Goal: Information Seeking & Learning: Learn about a topic

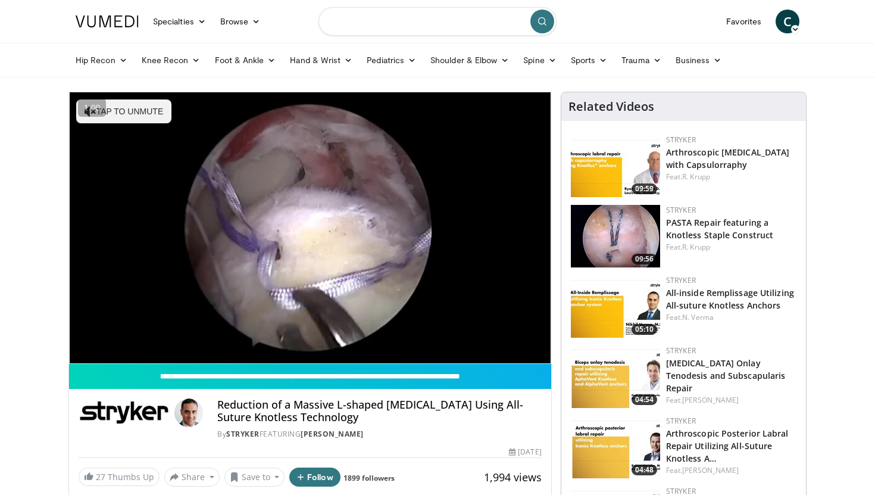
click at [410, 13] on input "Search topics, interventions" at bounding box center [438, 21] width 238 height 29
type input "**********"
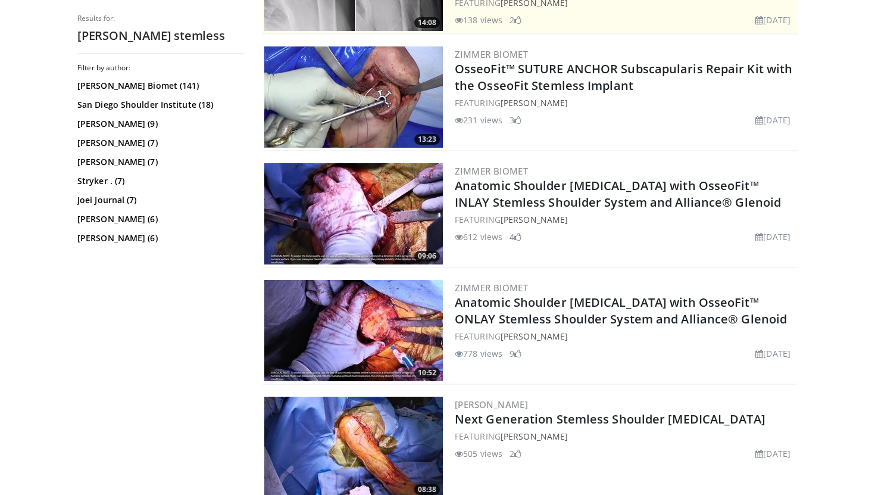
scroll to position [345, 0]
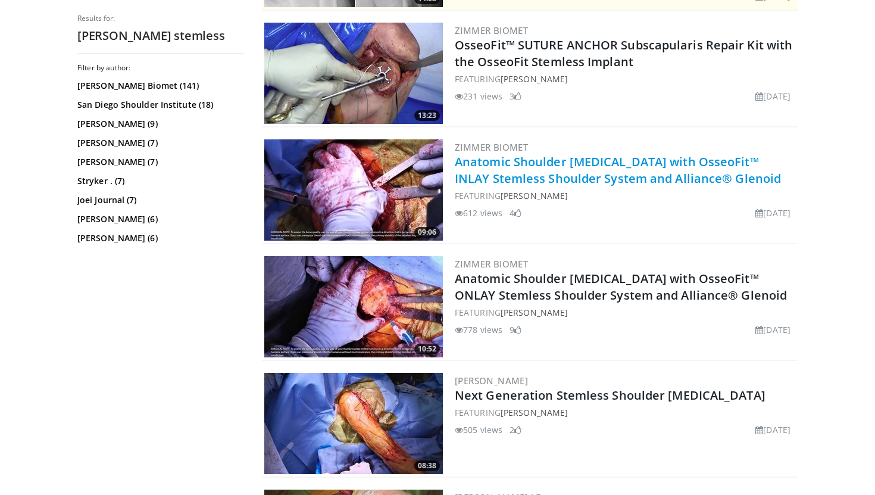
click at [530, 166] on link "Anatomic Shoulder Arthroplasty with OsseoFit™ INLAY Stemless Shoulder System an…" at bounding box center [618, 170] width 326 height 33
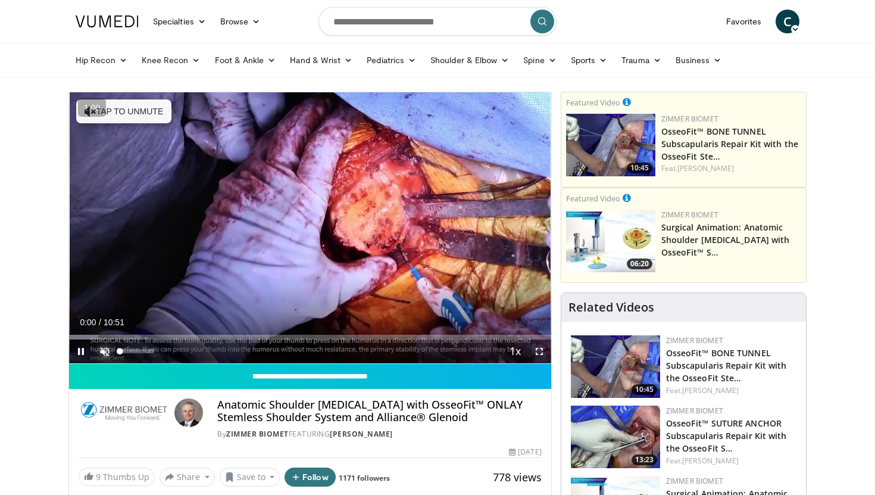
click at [106, 353] on span "Video Player" at bounding box center [105, 351] width 24 height 24
click at [535, 346] on span "Video Player" at bounding box center [540, 351] width 24 height 24
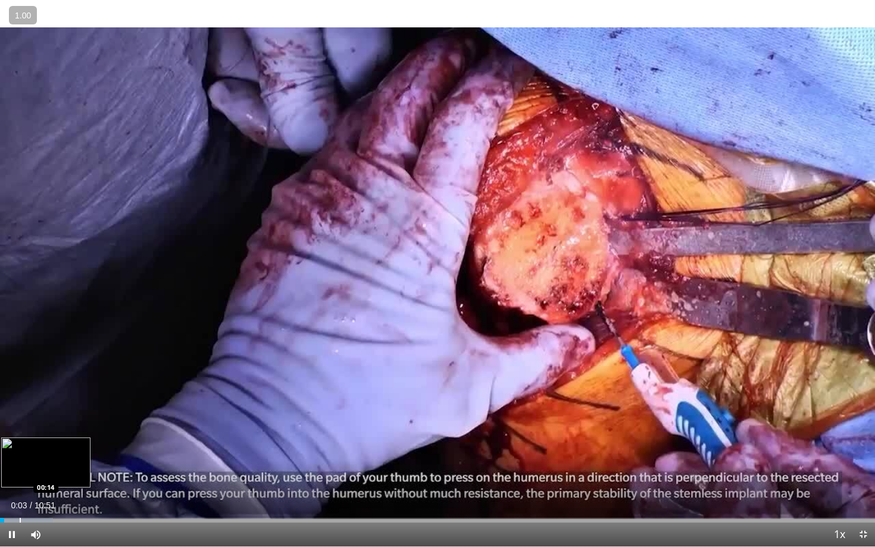
click at [20, 494] on div "Loaded : 6.08% 00:03 00:14" at bounding box center [437, 517] width 875 height 11
click at [32, 494] on div "Loaded : 10.65% 00:17 00:23" at bounding box center [437, 517] width 875 height 11
click at [46, 494] on div "Progress Bar" at bounding box center [45, 520] width 1 height 5
click at [60, 494] on div "Loaded : 15.22% 00:38 00:44" at bounding box center [437, 520] width 875 height 5
click at [79, 494] on div "Loaded : 18.27% 00:51 00:58" at bounding box center [437, 517] width 875 height 11
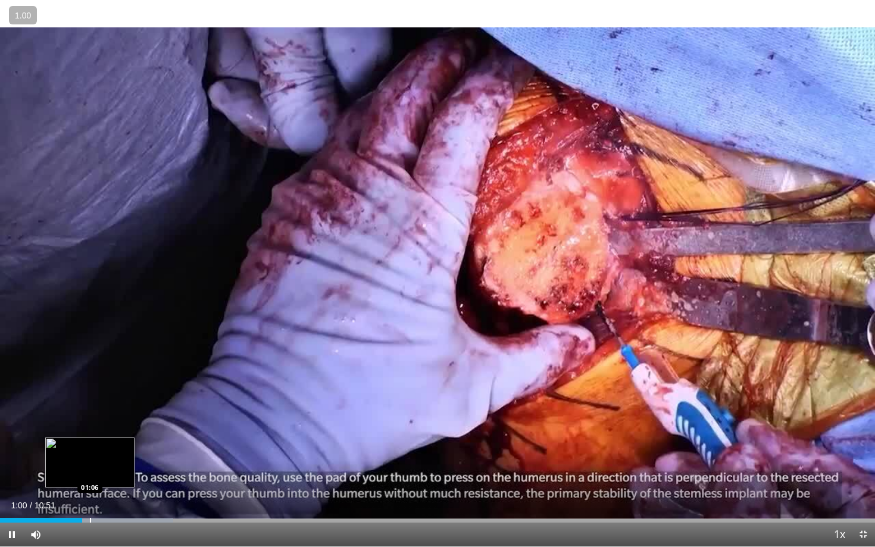
click at [90, 494] on div "Loaded : 19.80% 01:00 01:06" at bounding box center [437, 517] width 875 height 11
click at [100, 494] on div "Progress Bar" at bounding box center [100, 520] width 1 height 5
click at [125, 494] on div "Progress Bar" at bounding box center [125, 520] width 1 height 5
click at [119, 494] on div "Progress Bar" at bounding box center [119, 520] width 1 height 5
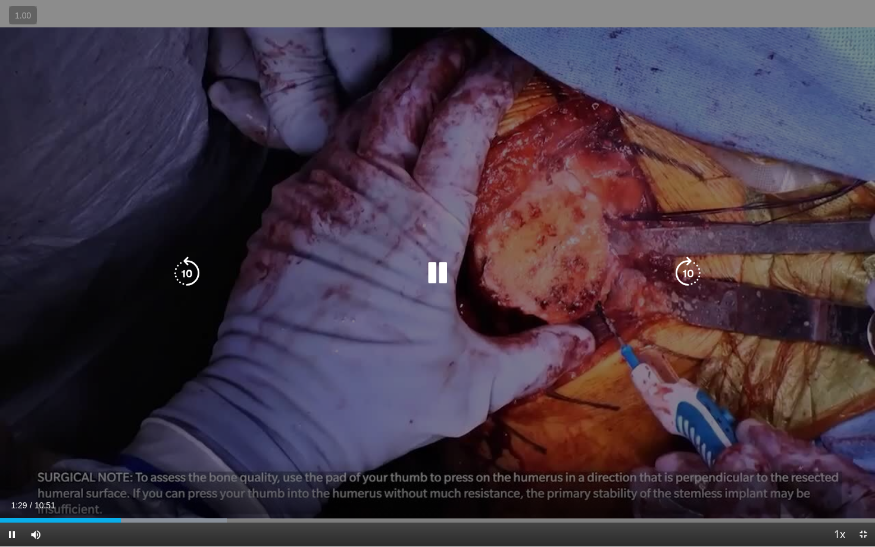
click at [112, 494] on video-js "**********" at bounding box center [437, 273] width 875 height 547
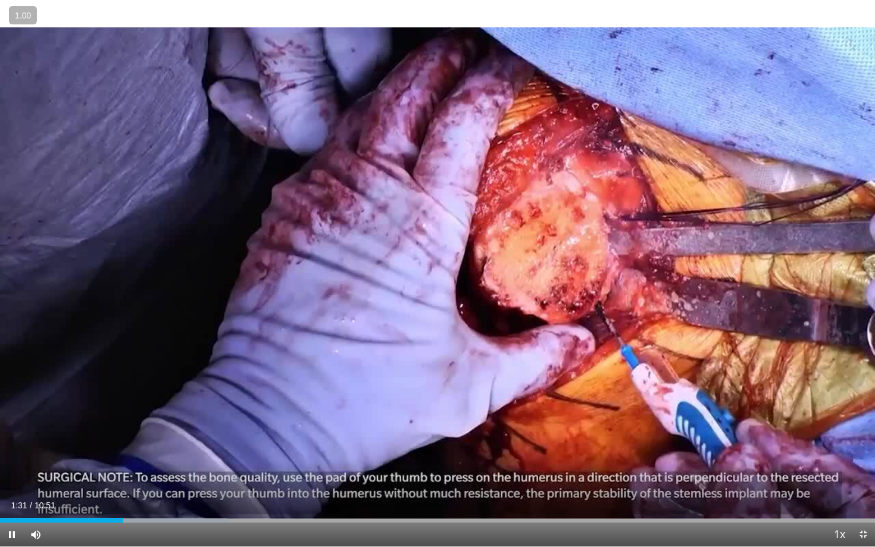
click at [95, 494] on div "Current Time 1:31 / Duration 10:51 Pause Skip Backward Skip Forward Mute 0% Loa…" at bounding box center [437, 535] width 875 height 24
click at [94, 494] on div "Loaded : 25.89% 01:32 01:09" at bounding box center [437, 517] width 875 height 11
click at [102, 494] on div "Progress Bar" at bounding box center [102, 520] width 1 height 5
click at [12, 494] on span "Video Player" at bounding box center [12, 535] width 24 height 24
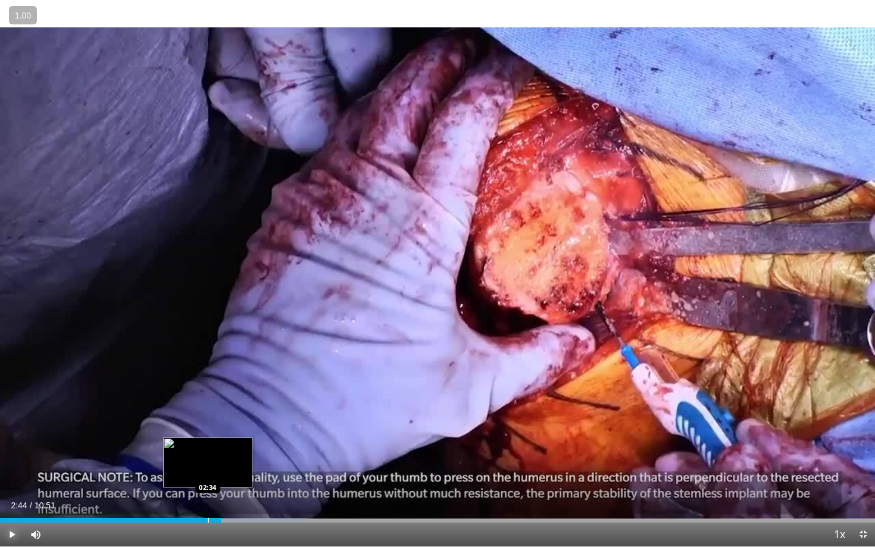
click at [208, 494] on div "Progress Bar" at bounding box center [208, 520] width 1 height 5
click at [4, 494] on span "Video Player" at bounding box center [12, 535] width 24 height 24
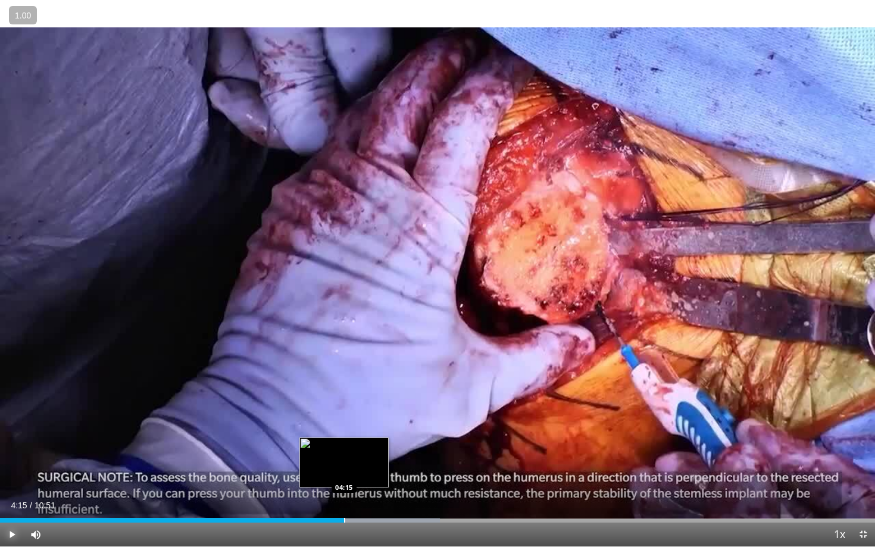
click at [344, 494] on div "Progress Bar" at bounding box center [344, 520] width 1 height 5
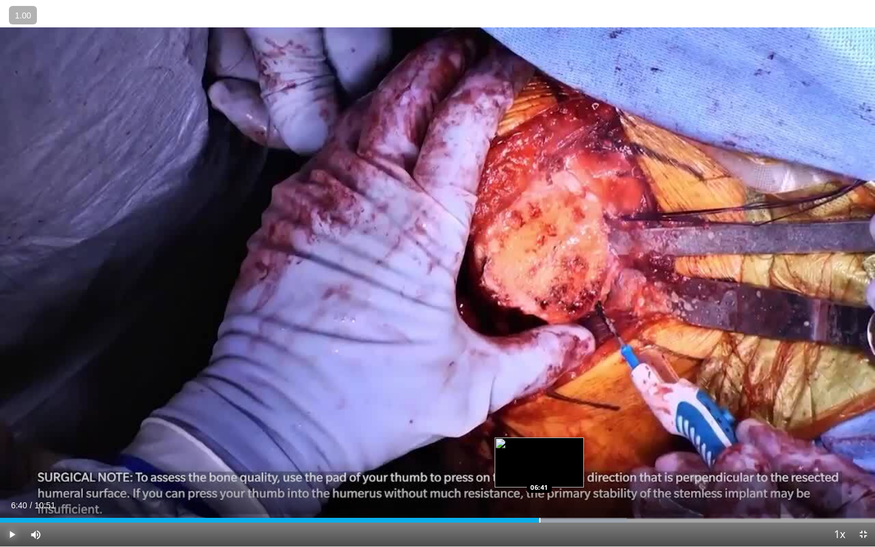
click at [539, 494] on div "Loaded : 71.60% 06:40 06:41" at bounding box center [437, 520] width 875 height 5
click at [534, 494] on div "Progress Bar" at bounding box center [534, 520] width 1 height 5
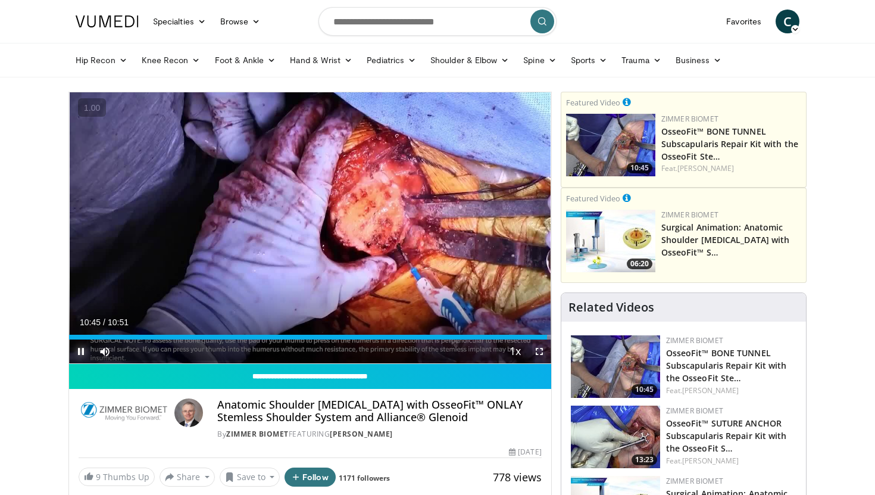
click at [87, 351] on span "Video Player" at bounding box center [81, 351] width 24 height 24
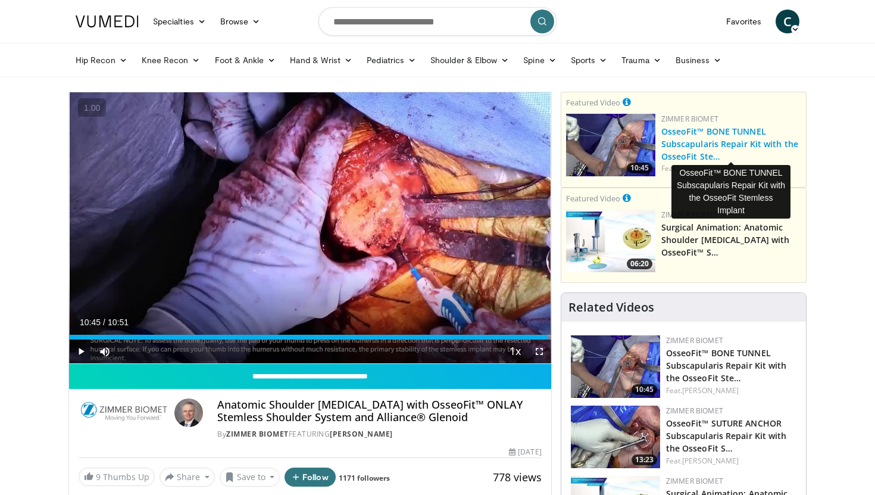
click at [701, 141] on link "OsseoFit™ BONE TUNNEL Subscapularis Repair Kit with the OsseoFit Ste…" at bounding box center [730, 144] width 137 height 36
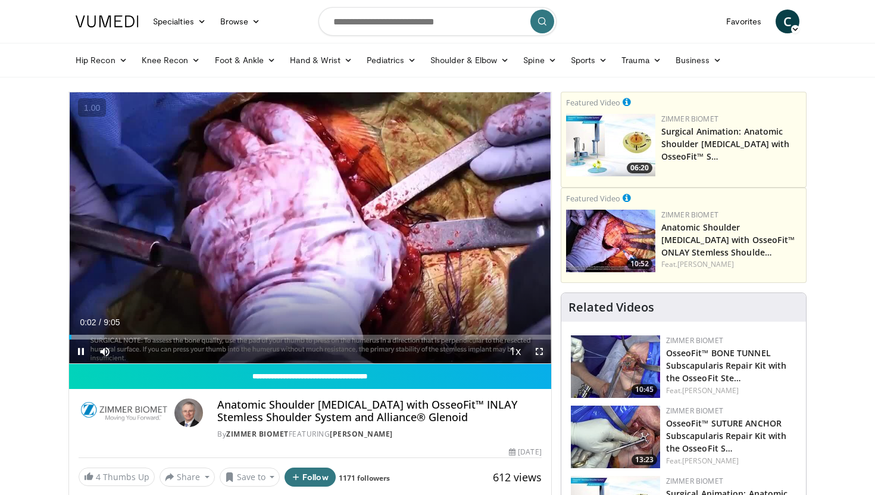
click at [546, 354] on span "Video Player" at bounding box center [540, 351] width 24 height 24
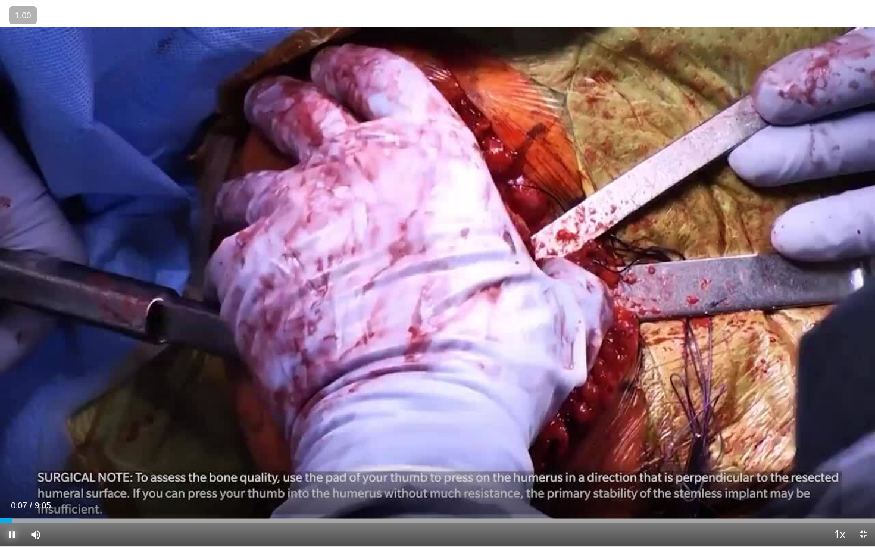
click at [21, 494] on span "Video Player" at bounding box center [12, 535] width 24 height 24
click at [11, 494] on span "Video Player" at bounding box center [12, 535] width 24 height 24
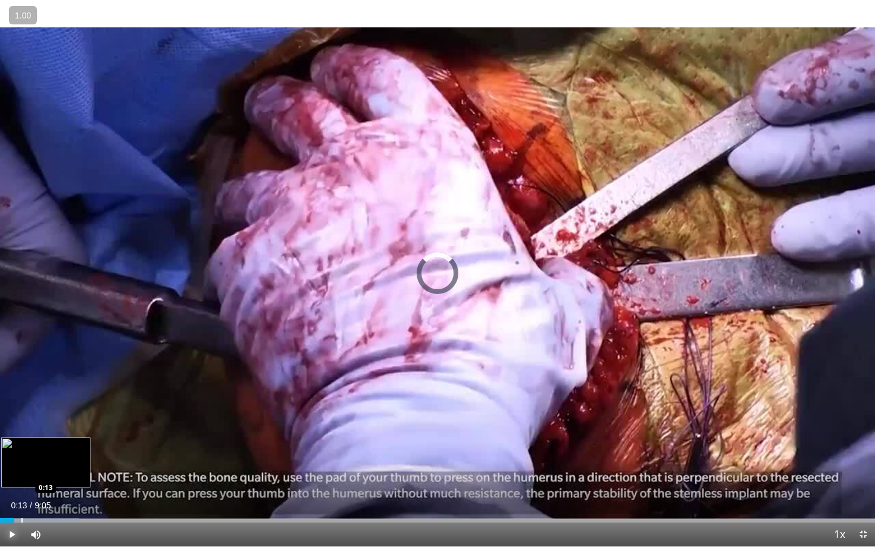
click at [21, 494] on div "Loaded : 9.07% 0:13 0:13" at bounding box center [437, 517] width 875 height 11
click at [37, 494] on div "Progress Bar" at bounding box center [37, 520] width 1 height 5
click at [42, 494] on div "Loaded : 14.53% 0:23 0:26" at bounding box center [437, 517] width 875 height 11
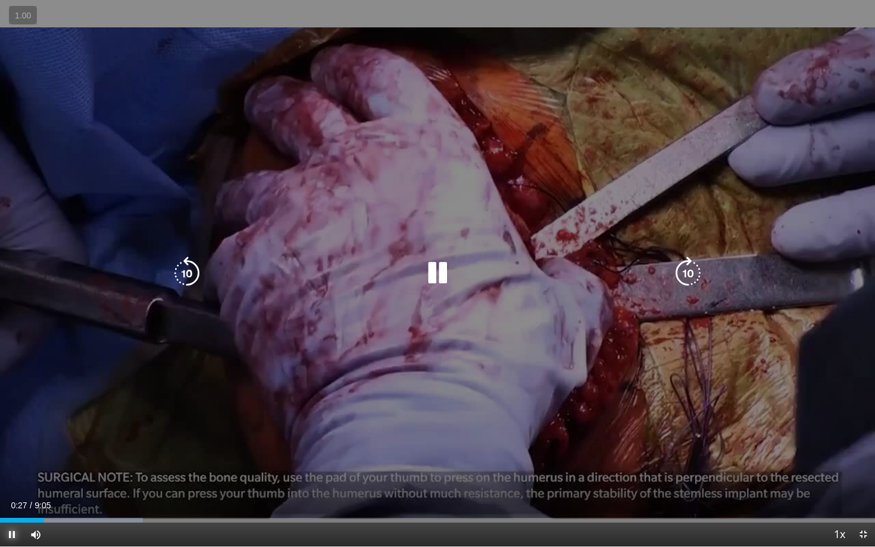
click at [51, 494] on div "Loaded : 16.35% 0:27 0:26" at bounding box center [437, 517] width 875 height 11
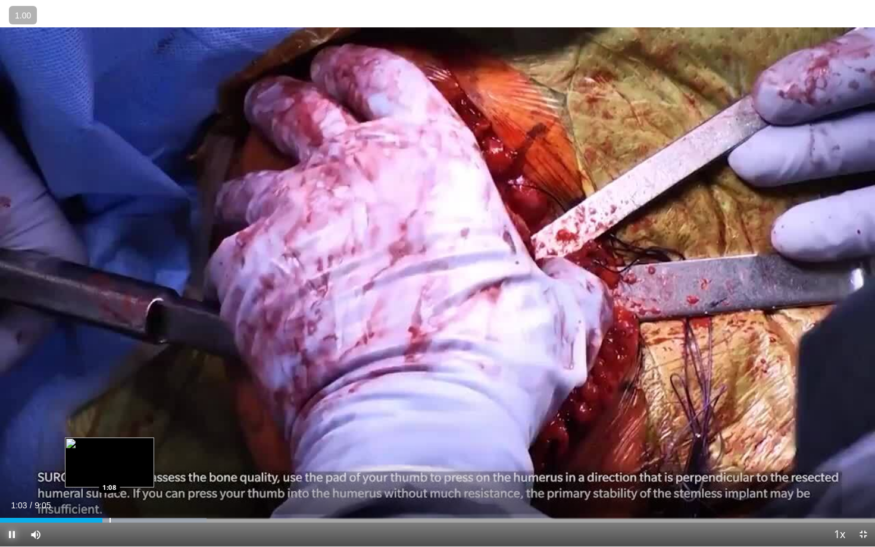
click at [110, 494] on div "Progress Bar" at bounding box center [110, 520] width 1 height 5
click at [116, 494] on div "Progress Bar" at bounding box center [116, 520] width 1 height 5
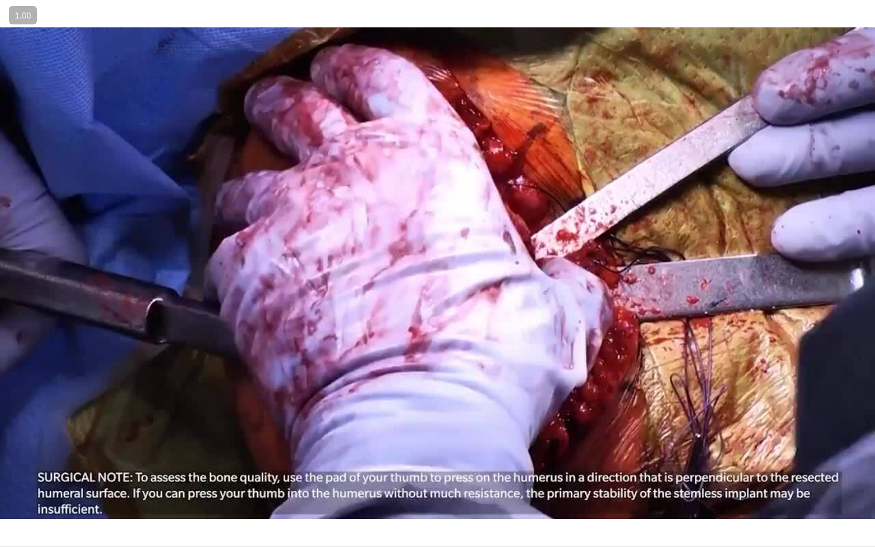
click at [0, 494] on button "Pause" at bounding box center [12, 535] width 24 height 24
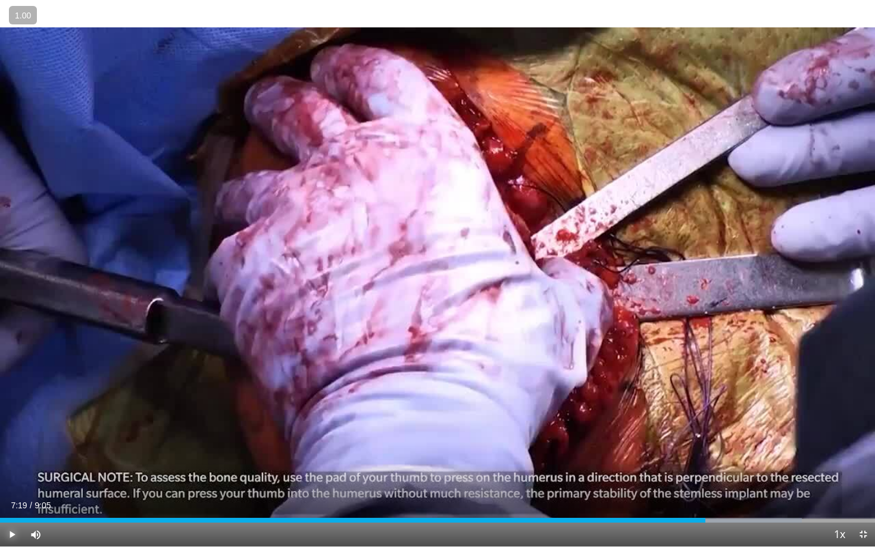
click at [0, 494] on button "Play" at bounding box center [12, 535] width 24 height 24
click at [744, 494] on div "Progress Bar" at bounding box center [744, 520] width 1 height 5
click at [755, 494] on div "Progress Bar" at bounding box center [754, 520] width 1 height 5
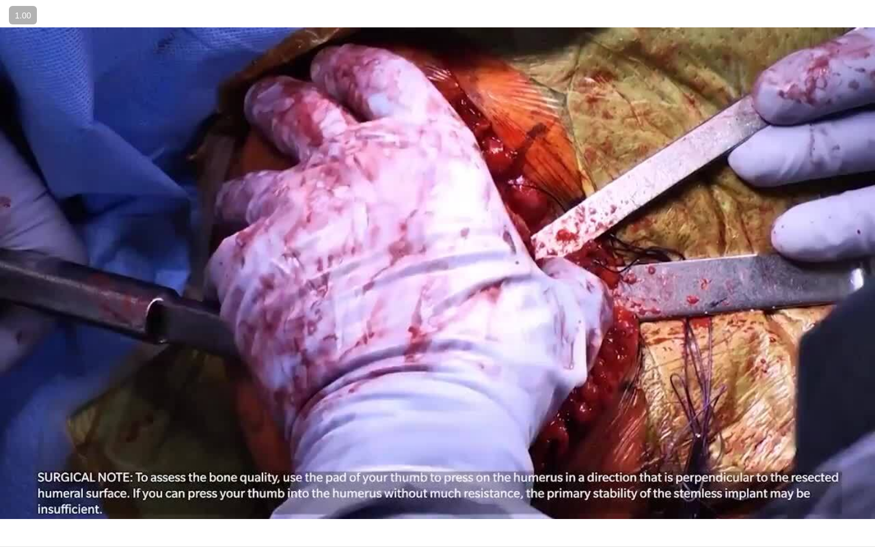
click at [763, 494] on div "10 seconds Tap to unmute" at bounding box center [437, 273] width 875 height 547
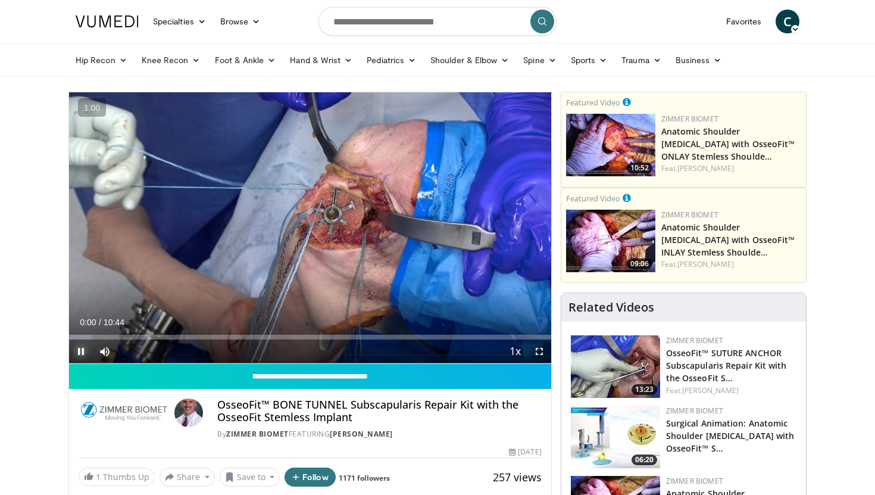
click at [75, 353] on span "Video Player" at bounding box center [81, 351] width 24 height 24
click at [79, 351] on span "Video Player" at bounding box center [81, 351] width 24 height 24
click at [81, 337] on div "Progress Bar" at bounding box center [81, 337] width 1 height 5
click at [540, 351] on span "Video Player" at bounding box center [540, 351] width 24 height 24
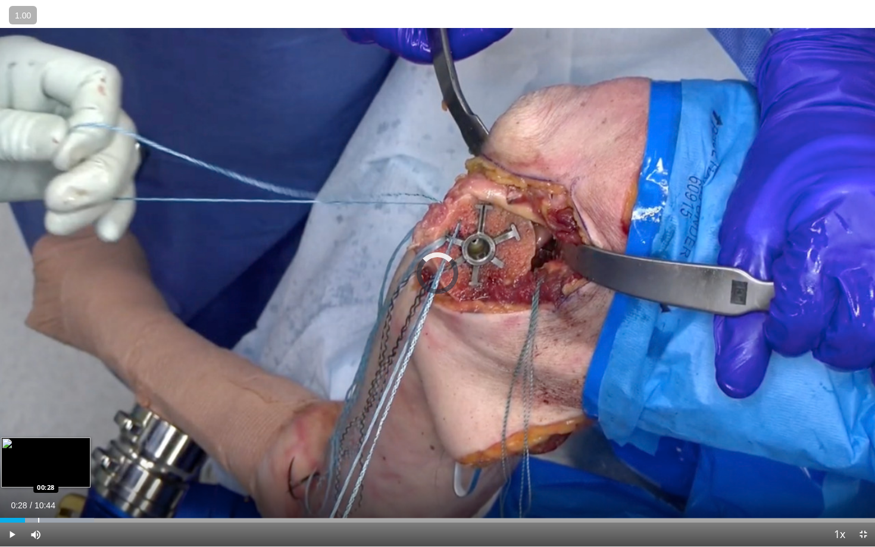
click at [38, 494] on div "Progress Bar" at bounding box center [38, 520] width 1 height 5
click at [48, 494] on div "Loaded : 13.84% 00:28 00:34" at bounding box center [437, 517] width 875 height 11
click at [60, 494] on div "Loaded : 15.38% 00:37 00:44" at bounding box center [437, 517] width 875 height 11
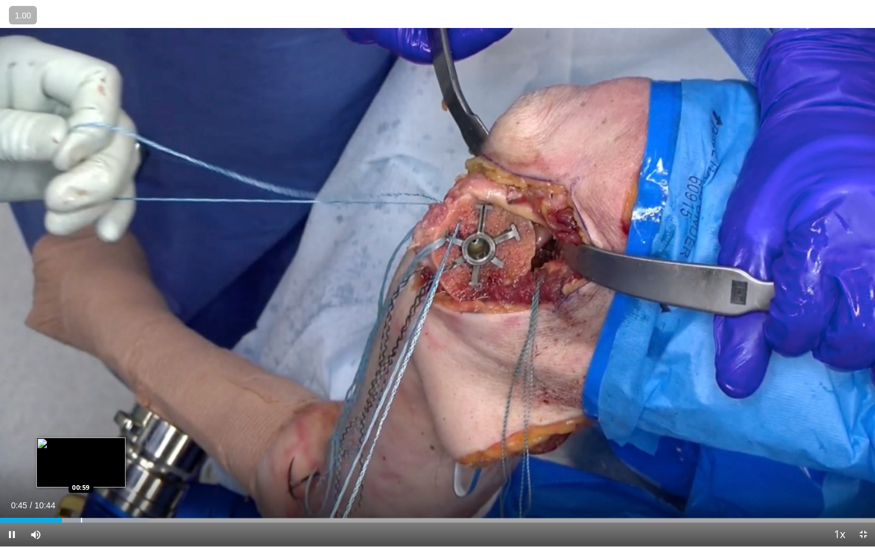
click at [81, 494] on div "Progress Bar" at bounding box center [81, 520] width 1 height 5
click at [87, 494] on div "Progress Bar" at bounding box center [87, 520] width 1 height 5
click at [95, 494] on video-js "**********" at bounding box center [437, 273] width 875 height 547
click at [102, 494] on div "Progress Bar" at bounding box center [102, 520] width 1 height 5
click at [110, 494] on div "Progress Bar" at bounding box center [110, 520] width 1 height 5
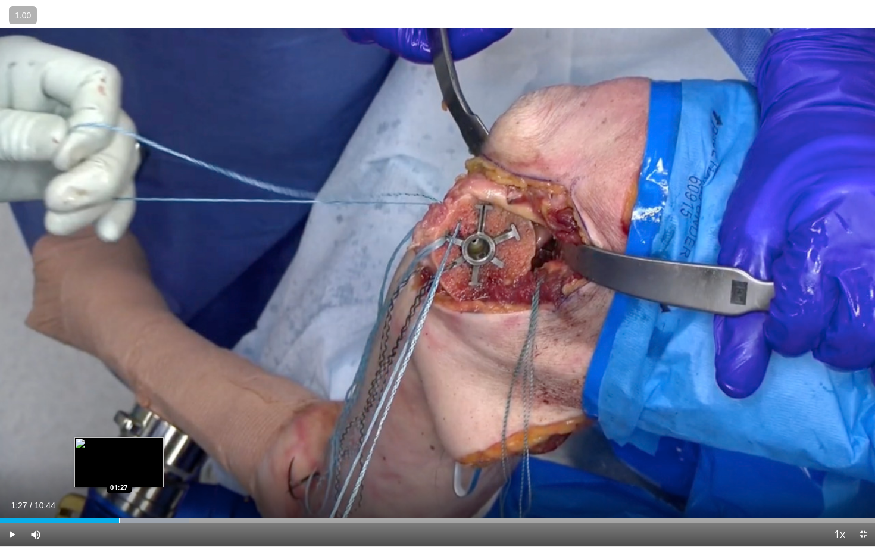
click at [119, 494] on div "Progress Bar" at bounding box center [119, 520] width 1 height 5
click at [132, 494] on div "Loaded : 23.07% 01:37 01:37" at bounding box center [437, 517] width 875 height 11
click at [145, 494] on div "Progress Bar" at bounding box center [145, 520] width 1 height 5
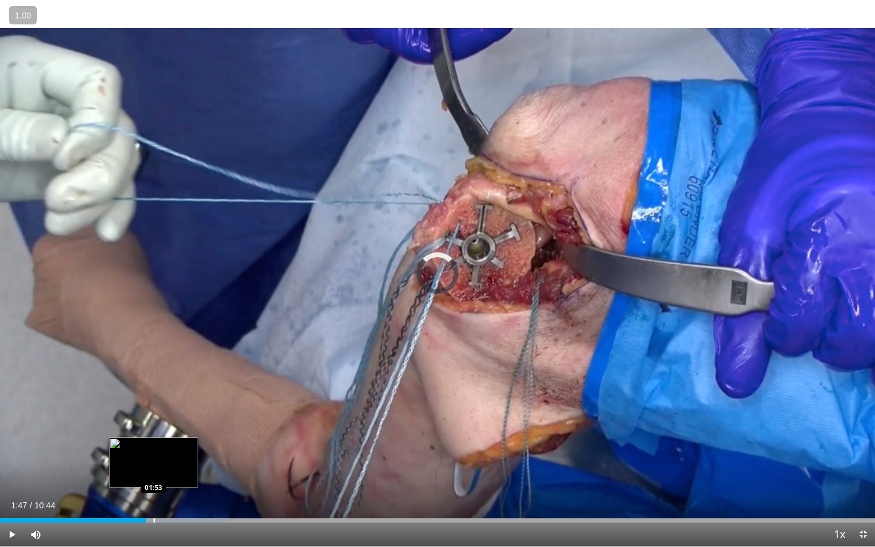
click at [154, 494] on div "Progress Bar" at bounding box center [154, 520] width 1 height 5
click at [165, 494] on div "Progress Bar" at bounding box center [165, 520] width 1 height 5
click at [173, 494] on div "Progress Bar" at bounding box center [173, 520] width 1 height 5
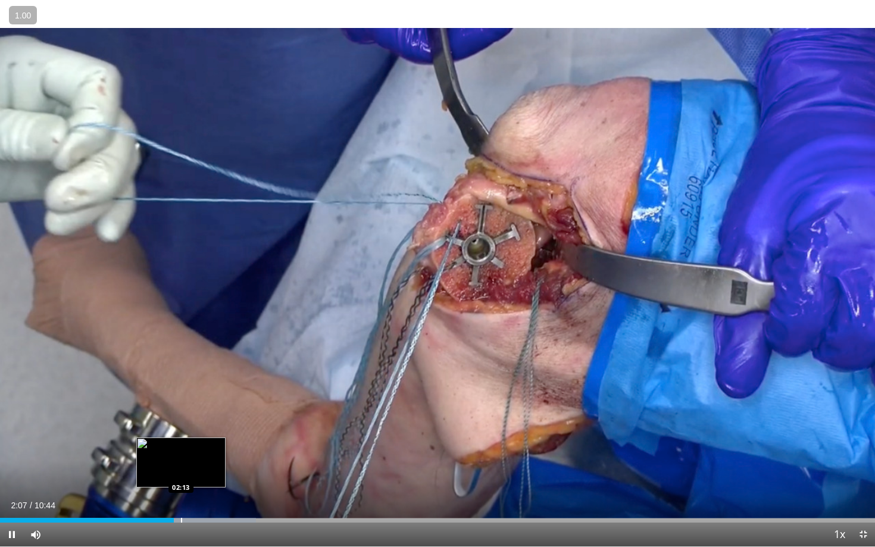
click at [181, 494] on div "Progress Bar" at bounding box center [181, 520] width 1 height 5
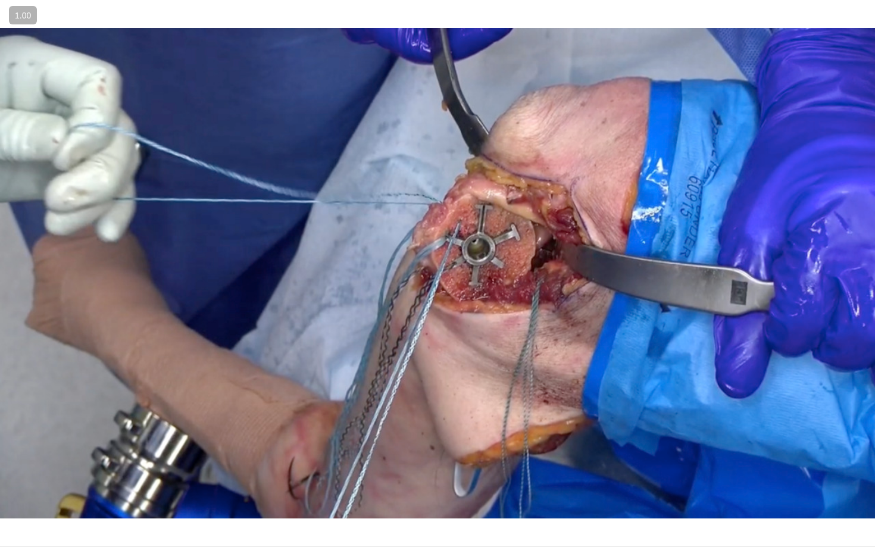
click at [181, 494] on div "10 seconds Tap to unmute" at bounding box center [437, 273] width 875 height 547
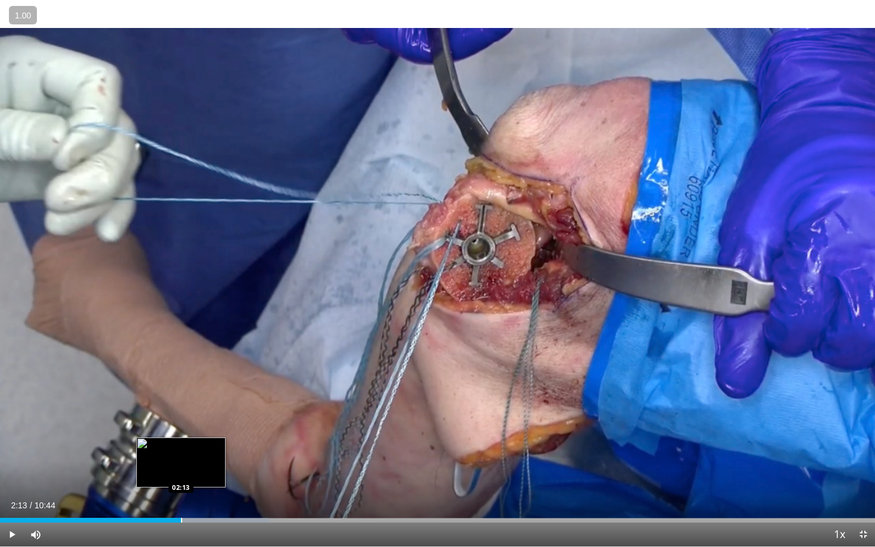
click at [181, 494] on div "Progress Bar" at bounding box center [181, 520] width 1 height 5
click at [190, 494] on div "Progress Bar" at bounding box center [189, 520] width 1 height 5
click at [20, 494] on span "Video Player" at bounding box center [12, 535] width 24 height 24
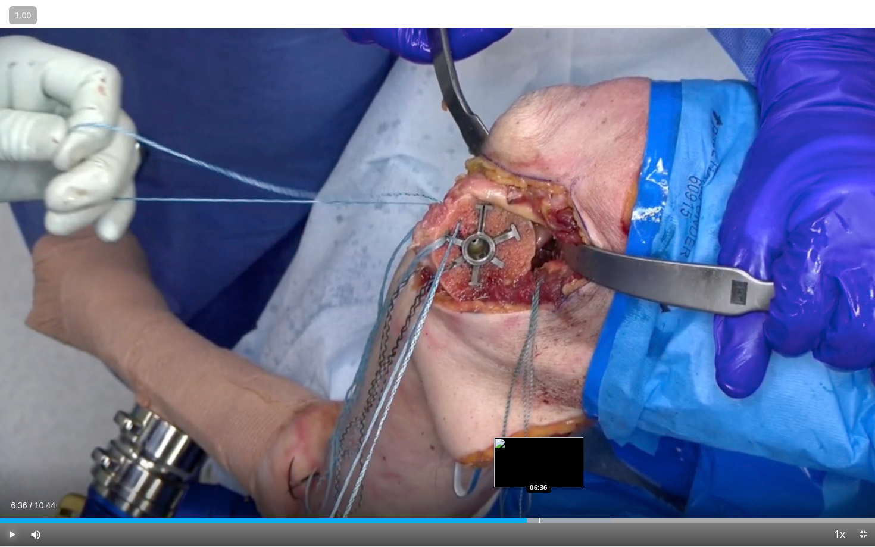
click at [539, 494] on div "Progress Bar" at bounding box center [539, 520] width 1 height 5
click at [547, 494] on div "Progress Bar" at bounding box center [547, 520] width 1 height 5
click at [557, 494] on div "Progress Bar" at bounding box center [557, 520] width 1 height 5
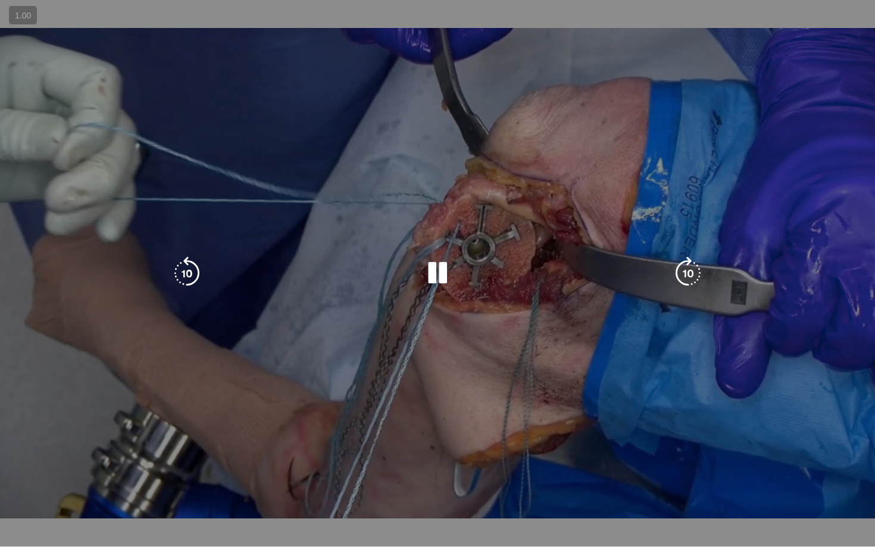
click at [564, 494] on video-js "**********" at bounding box center [437, 273] width 875 height 547
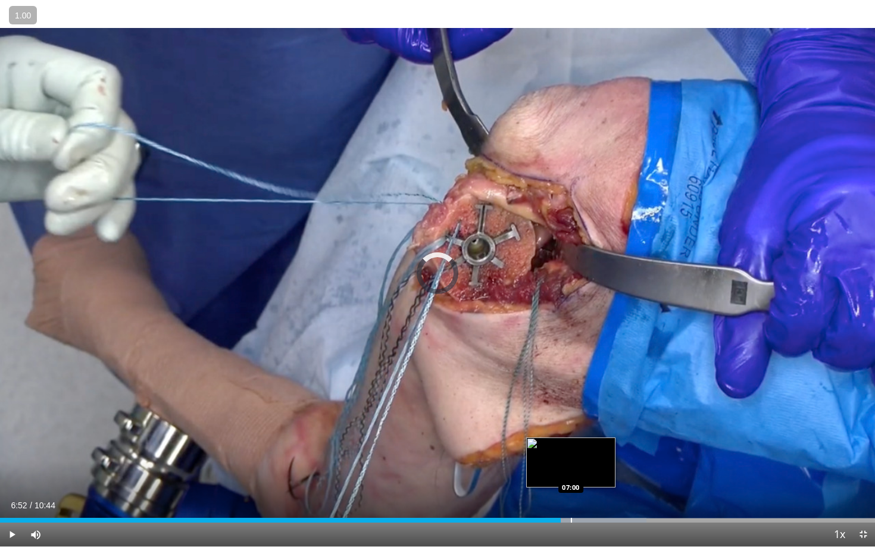
click at [571, 494] on div "Progress Bar" at bounding box center [571, 520] width 1 height 5
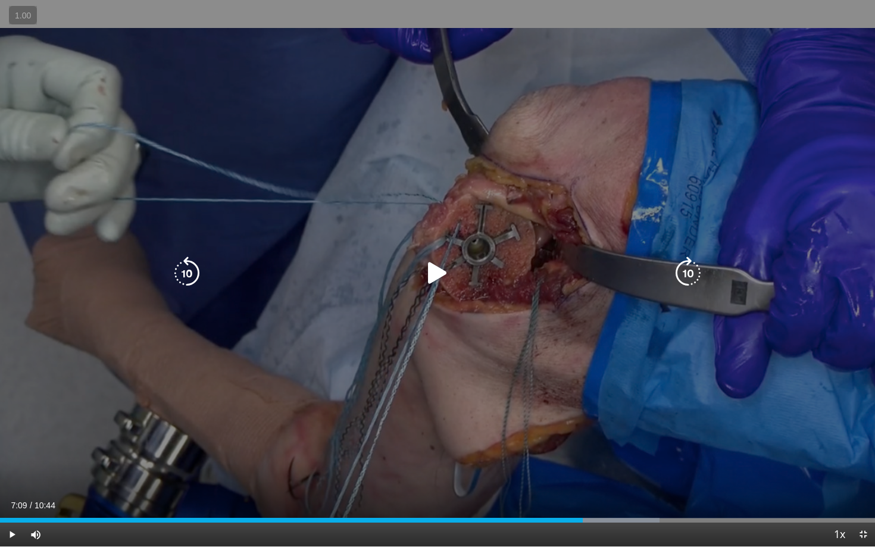
click at [582, 494] on div "Loaded : 75.40% 07:09 07:06" at bounding box center [437, 520] width 875 height 5
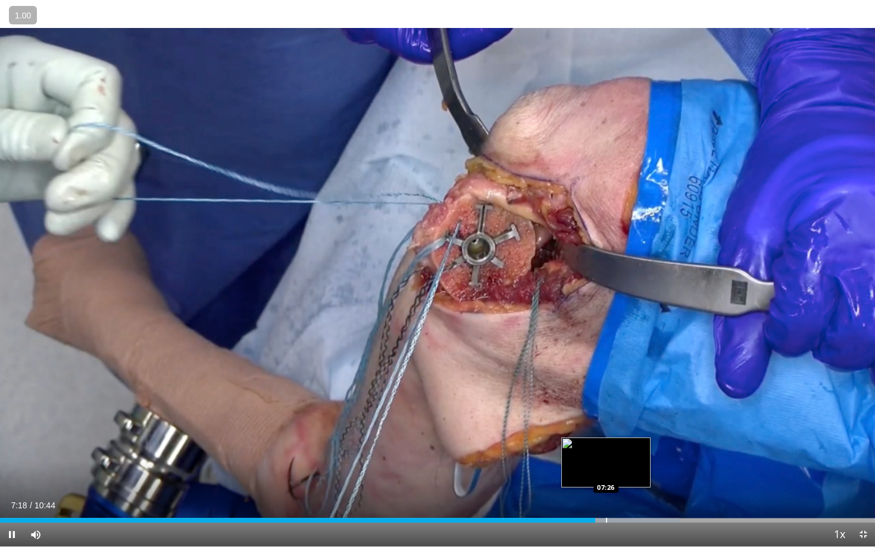
click at [606, 494] on div "Progress Bar" at bounding box center [606, 520] width 1 height 5
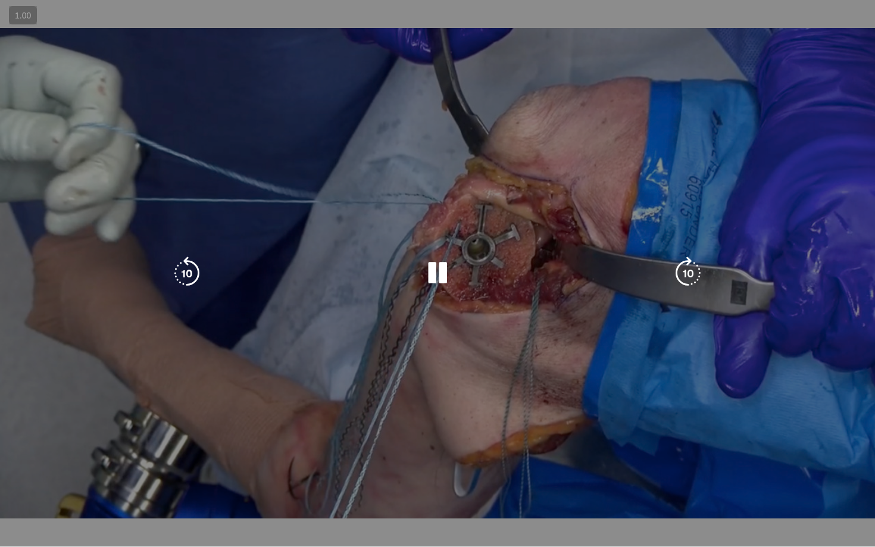
click at [616, 494] on video-js "**********" at bounding box center [437, 273] width 875 height 547
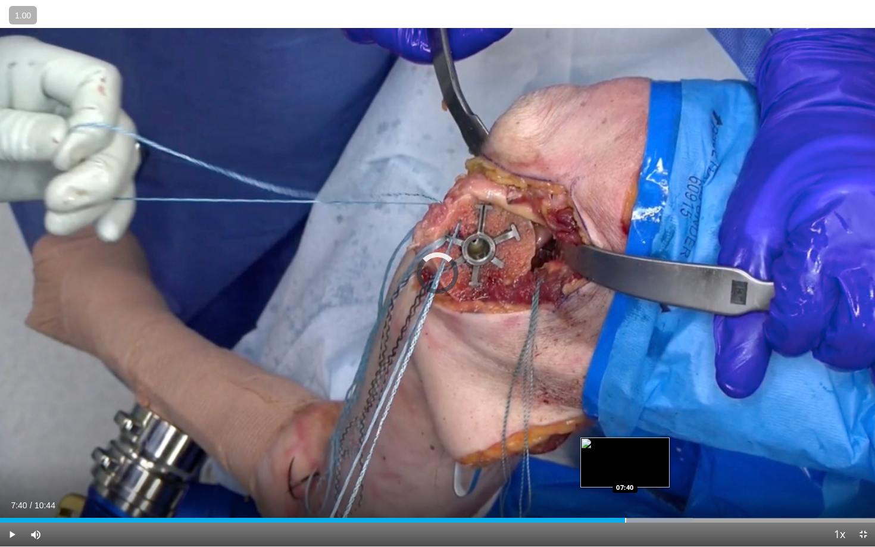
click at [625, 494] on div "Loaded : 79.20% 07:29 07:40" at bounding box center [437, 517] width 875 height 11
click at [647, 494] on div "Progress Bar" at bounding box center [647, 520] width 1 height 5
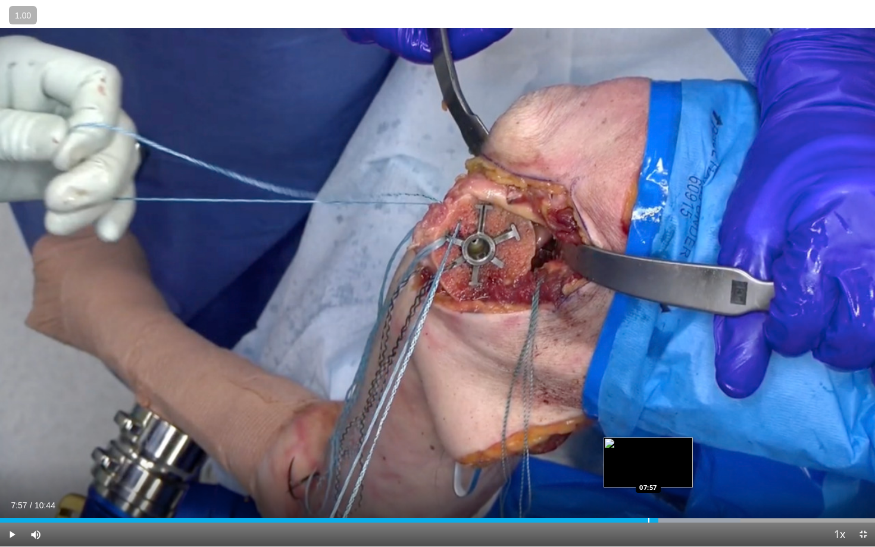
click at [648, 494] on div "07:57" at bounding box center [329, 520] width 659 height 5
click at [640, 494] on div "Progress Bar" at bounding box center [640, 520] width 1 height 5
click at [634, 494] on div "Progress Bar" at bounding box center [634, 520] width 1 height 5
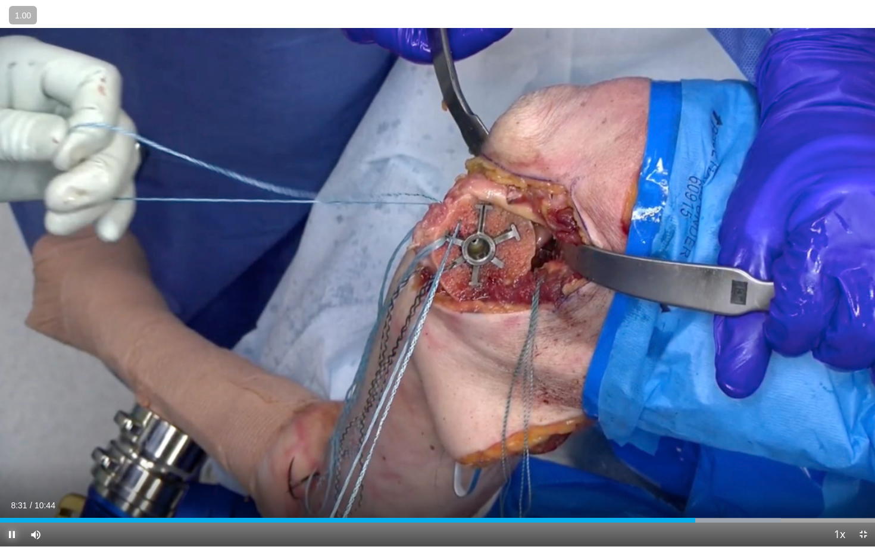
click at [13, 494] on span "Video Player" at bounding box center [12, 535] width 24 height 24
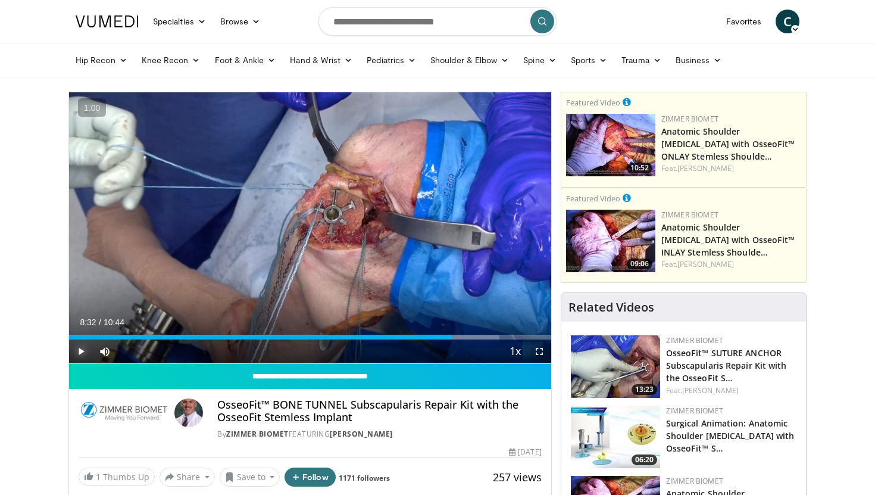
click at [86, 350] on span "Video Player" at bounding box center [81, 351] width 24 height 24
click at [541, 349] on span "Video Player" at bounding box center [540, 351] width 24 height 24
click at [81, 353] on span "Video Player" at bounding box center [81, 351] width 24 height 24
